Goal: Obtain resource: Obtain resource

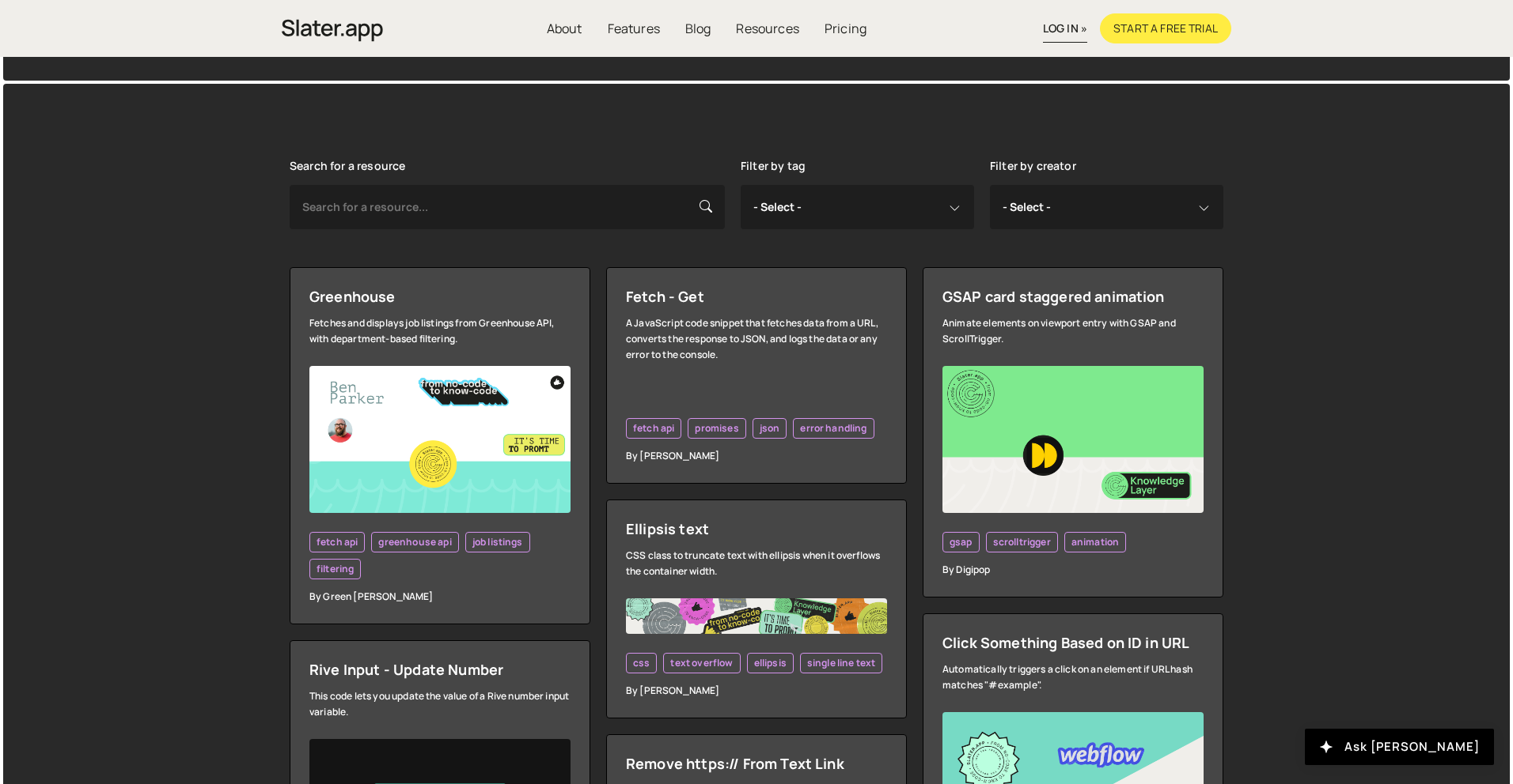
scroll to position [350, 0]
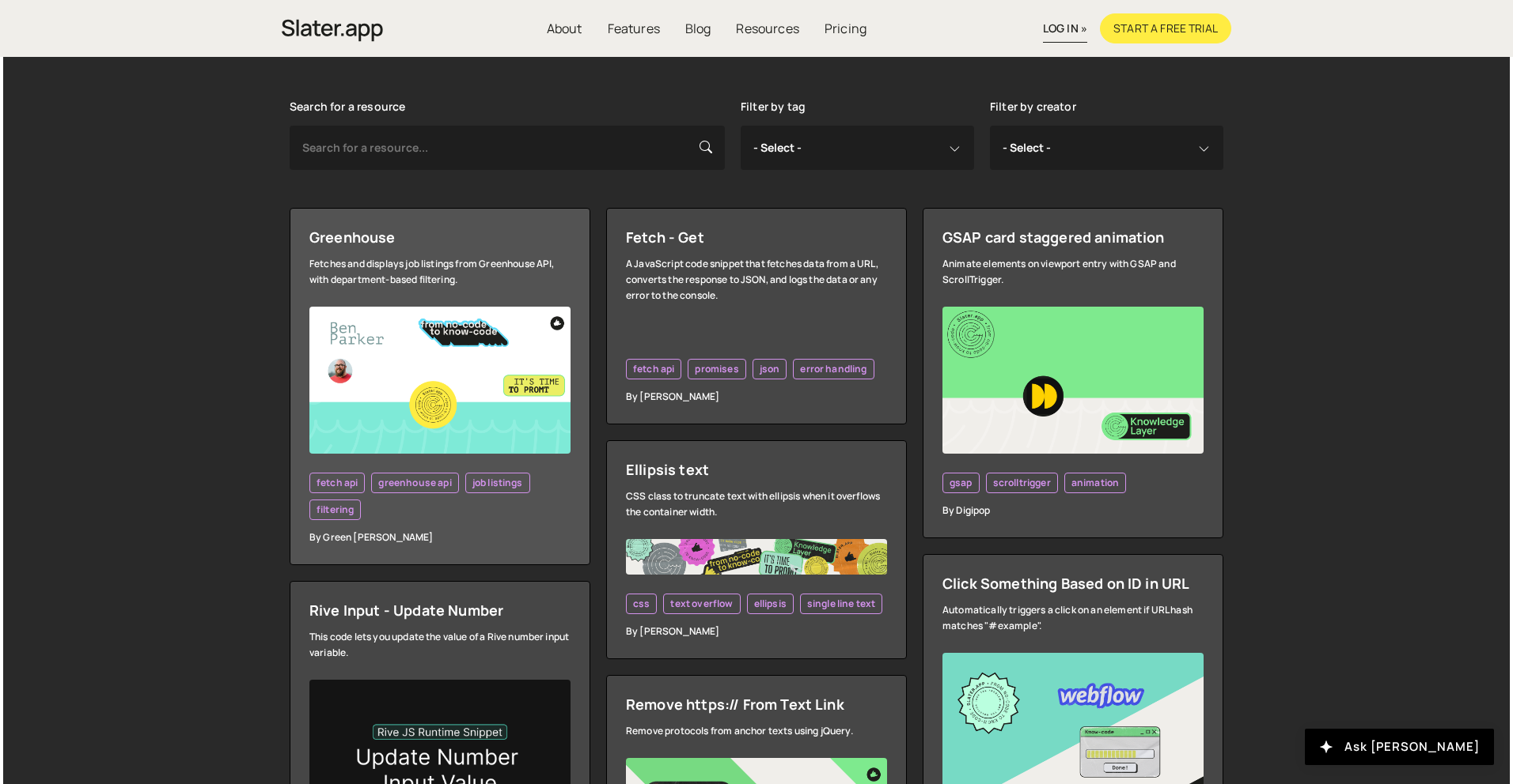
click at [521, 380] on img at bounding box center [439, 380] width 261 height 148
